Goal: Task Accomplishment & Management: Complete application form

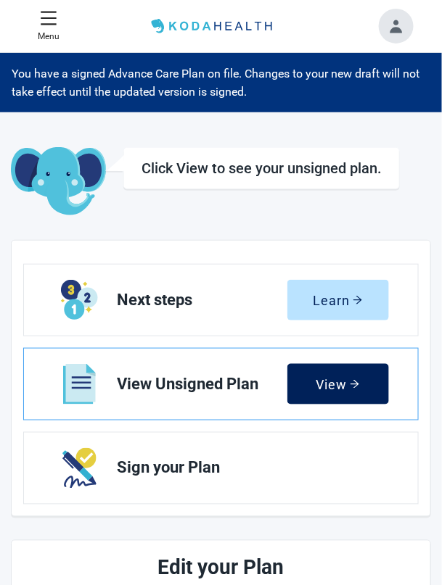
click at [347, 389] on div "View" at bounding box center [337, 384] width 44 height 15
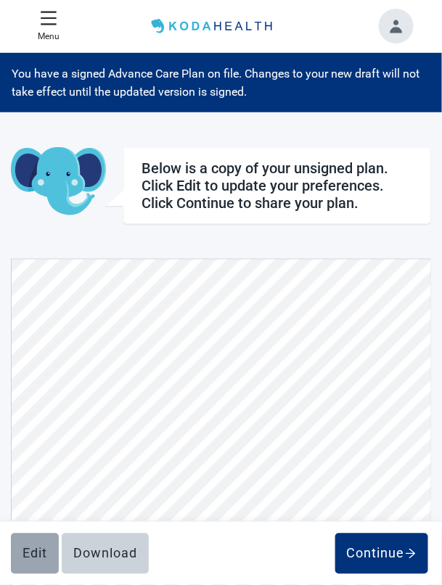
click at [37, 551] on div "Edit" at bounding box center [34, 554] width 25 height 15
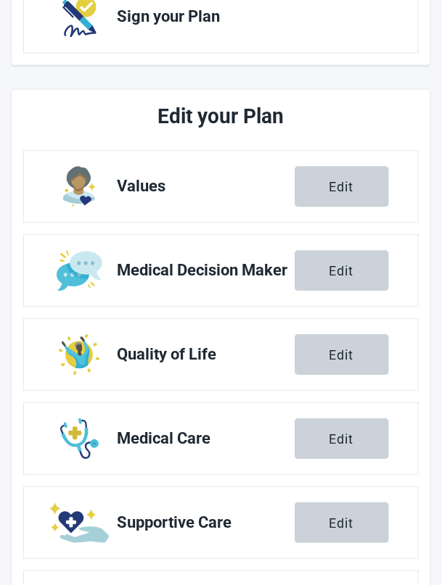
scroll to position [474, 0]
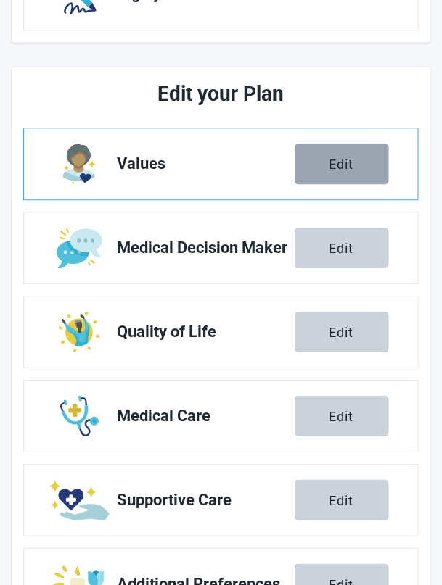
click at [340, 175] on button "Edit" at bounding box center [341, 164] width 94 height 41
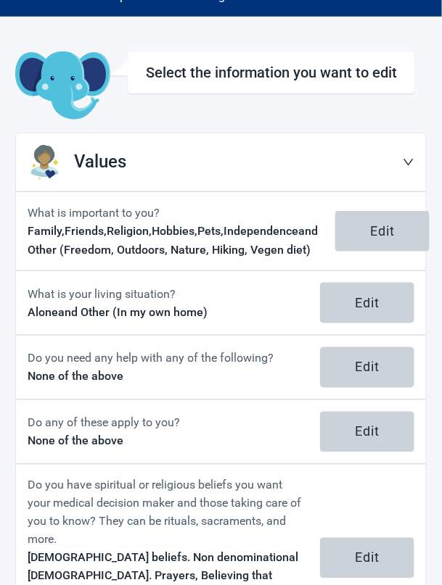
scroll to position [115, 0]
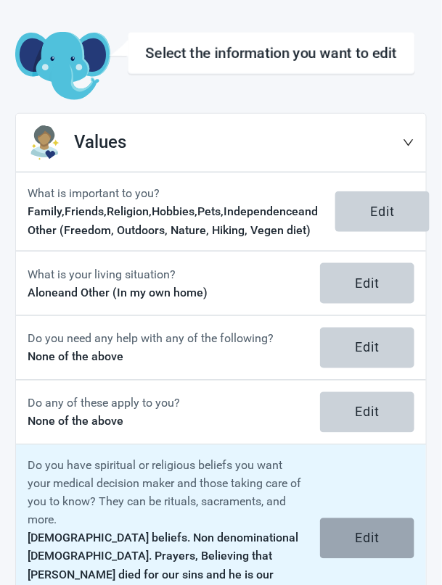
click at [376, 545] on div "Edit" at bounding box center [367, 539] width 25 height 15
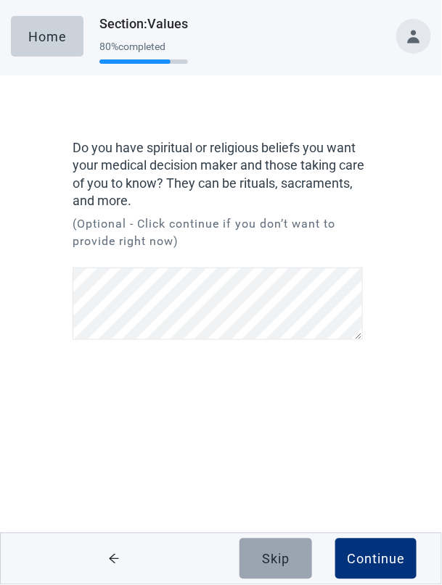
click at [286, 566] on div "Skip" at bounding box center [276, 559] width 28 height 15
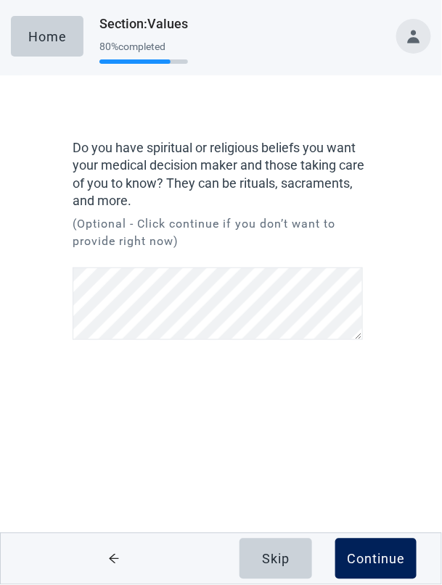
click at [387, 566] on div "Continue" at bounding box center [376, 559] width 58 height 15
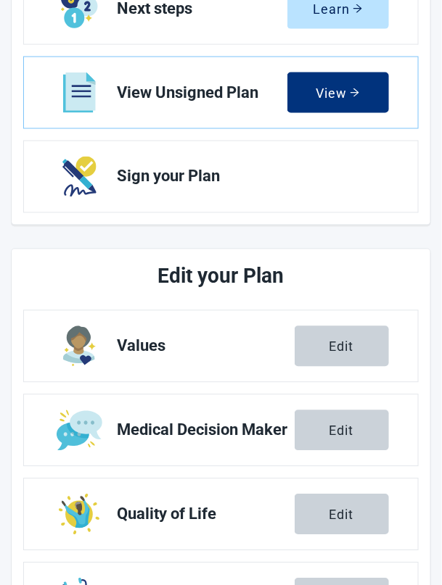
scroll to position [304, 0]
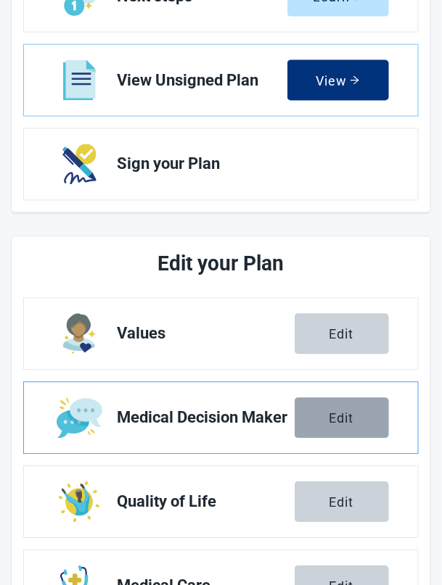
click at [354, 414] on div "Edit" at bounding box center [341, 418] width 25 height 15
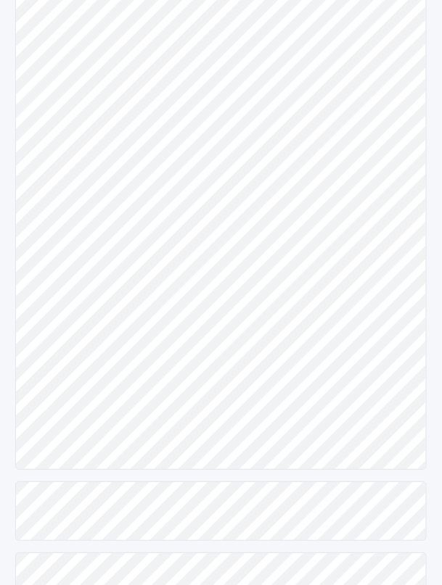
scroll to position [263, 0]
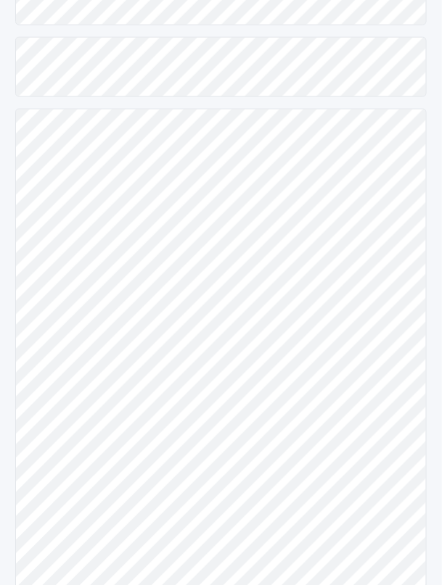
click at [378, 323] on html "Skip to main content Menu Home You have a signed Advance Care Plan on file. Cha…" at bounding box center [221, 29] width 442 height 585
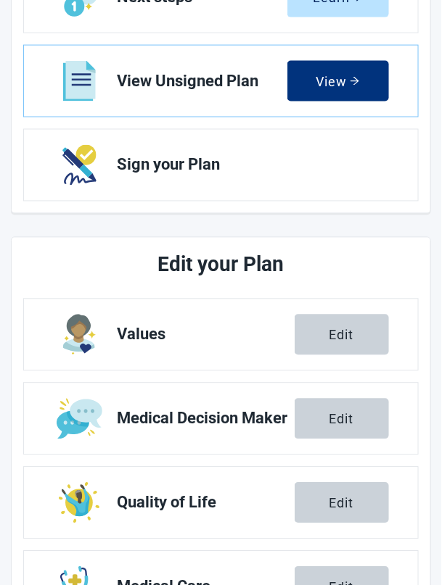
scroll to position [474, 0]
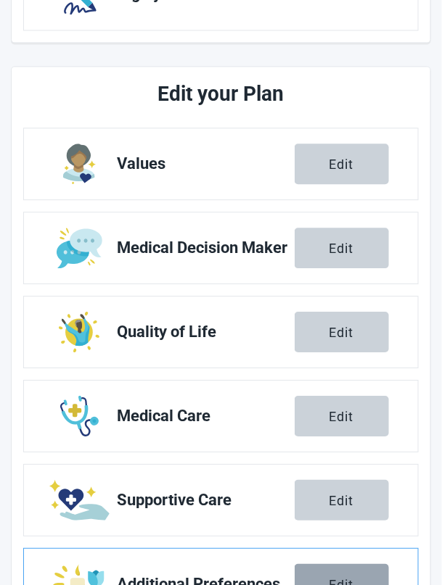
click at [355, 585] on button "Edit" at bounding box center [341, 584] width 94 height 41
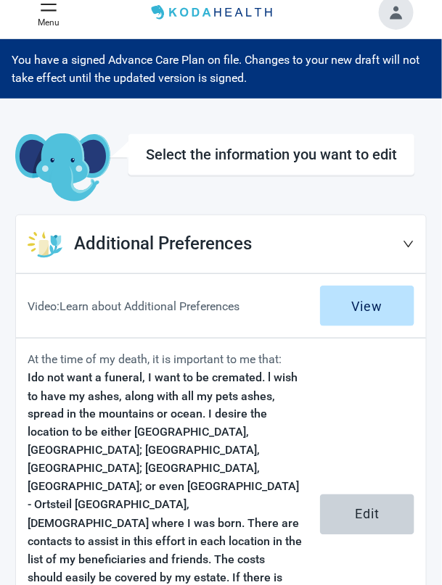
scroll to position [199, 0]
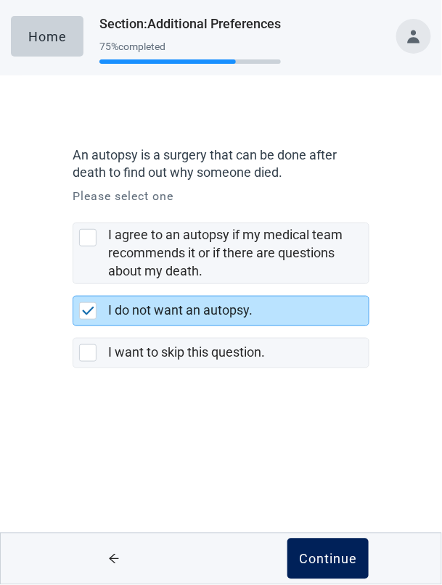
click at [344, 579] on button "Continue" at bounding box center [327, 559] width 81 height 41
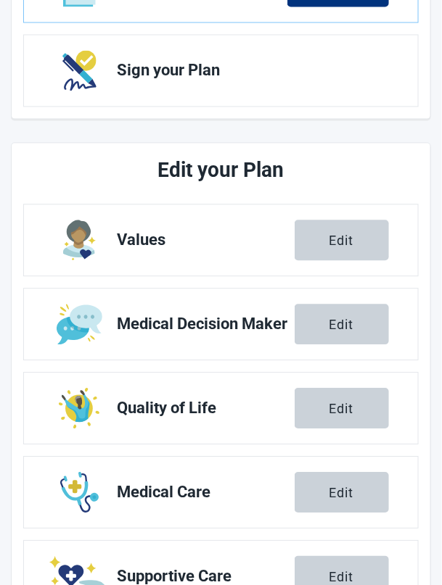
scroll to position [474, 0]
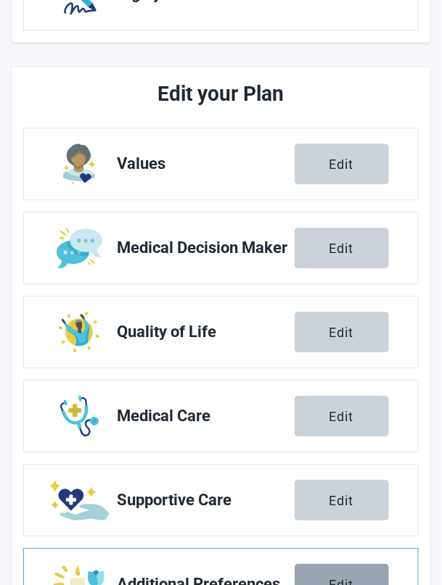
click at [360, 585] on button "Edit" at bounding box center [341, 584] width 94 height 41
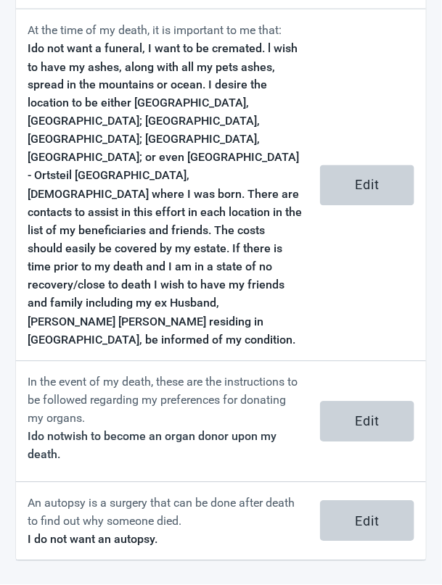
scroll to position [199, 0]
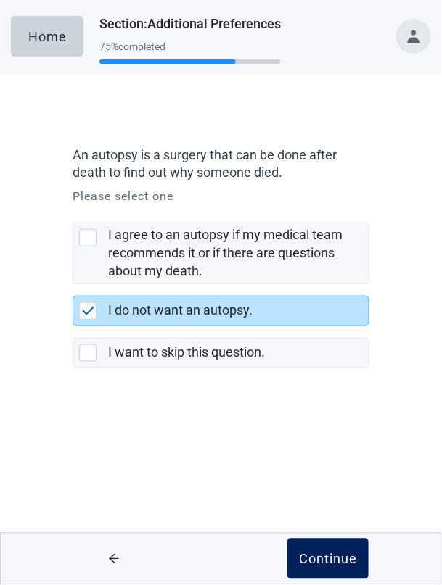
click at [340, 566] on div "Continue" at bounding box center [328, 559] width 58 height 15
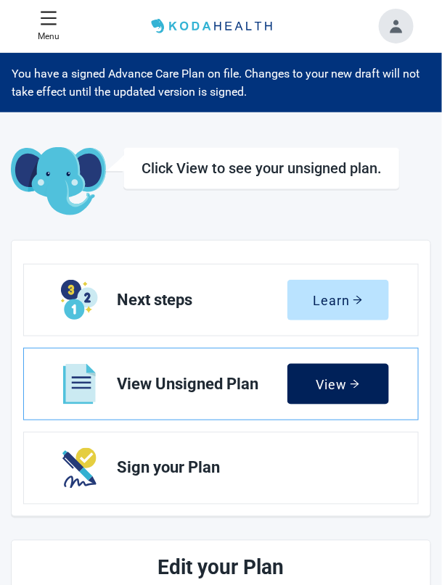
click at [341, 391] on div "View" at bounding box center [337, 384] width 44 height 15
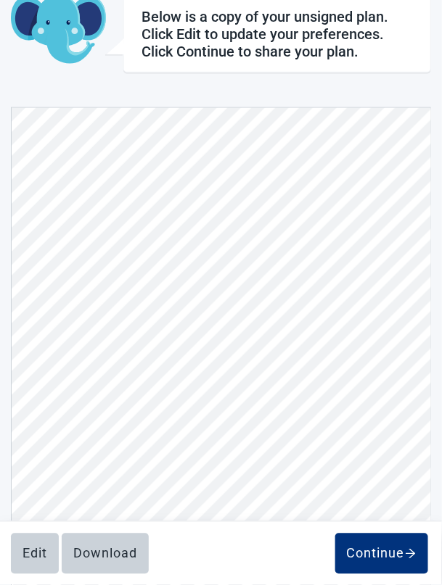
scroll to position [3901, 0]
